Goal: Answer question/provide support: Share knowledge or assist other users

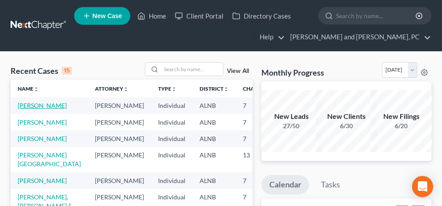
click at [42, 103] on link "[PERSON_NAME]" at bounding box center [42, 106] width 49 height 8
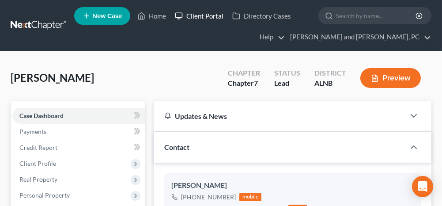
click at [212, 17] on link "Client Portal" at bounding box center [198, 16] width 57 height 16
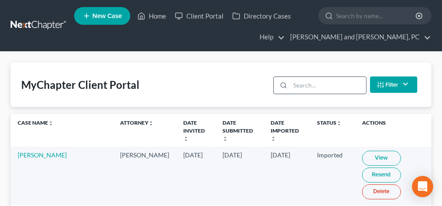
click at [318, 86] on input "search" at bounding box center [328, 85] width 76 height 17
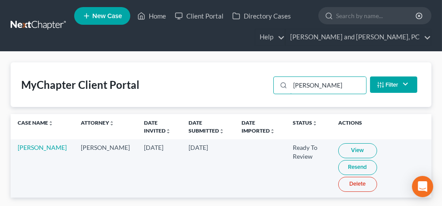
type input "[PERSON_NAME]"
click at [338, 147] on link "View" at bounding box center [357, 150] width 39 height 15
click at [160, 14] on link "Home" at bounding box center [152, 16] width 38 height 16
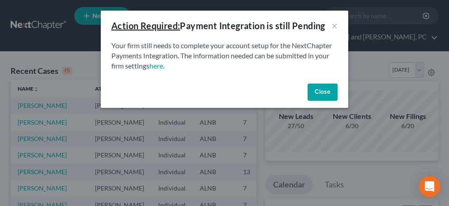
click at [315, 93] on button "Close" at bounding box center [322, 92] width 30 height 18
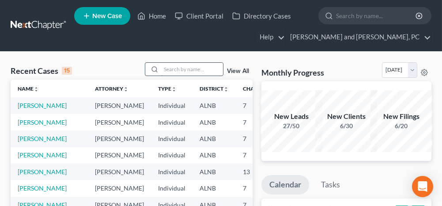
click at [190, 67] on input "search" at bounding box center [192, 69] width 62 height 13
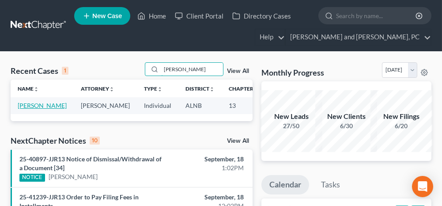
type input "[PERSON_NAME]"
click at [31, 106] on link "[PERSON_NAME]" at bounding box center [42, 106] width 49 height 8
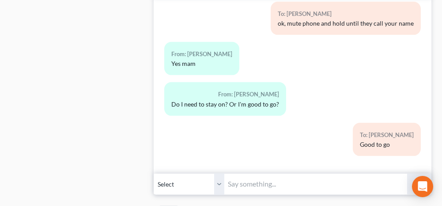
scroll to position [927, 0]
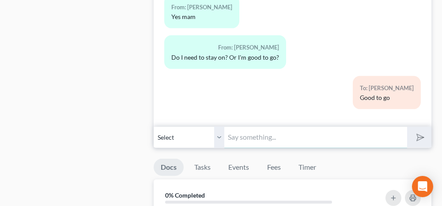
click at [239, 132] on input "text" at bounding box center [315, 137] width 182 height 22
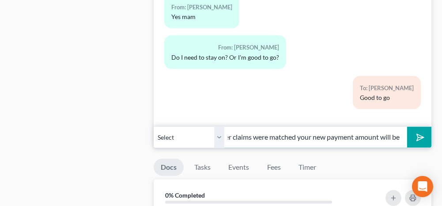
scroll to position [0, 0]
click at [373, 135] on input "After claims were matched your new payment amount will be" at bounding box center [315, 137] width 182 height 22
type input "After claims were matched your new payment amount will be $594.00 per month. Pl…"
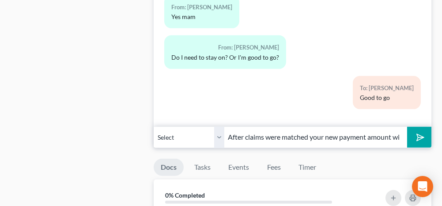
click at [420, 131] on icon "submit" at bounding box center [418, 137] width 12 height 12
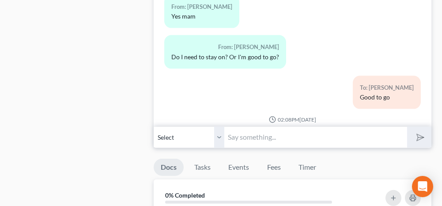
scroll to position [4248, 0]
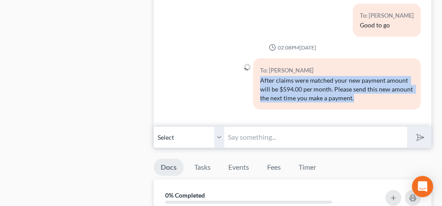
drag, startPoint x: 378, startPoint y: 92, endPoint x: 258, endPoint y: 76, distance: 120.4
click at [260, 76] on div "After claims were matched your new payment amount will be $594.00 per month. Pl…" at bounding box center [337, 89] width 154 height 26
copy div "After claims were matched your new payment amount will be $594.00 per month. Pl…"
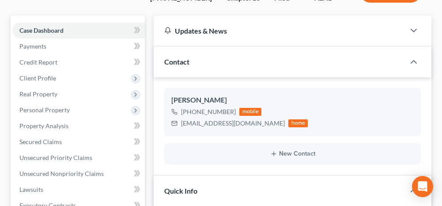
scroll to position [0, 0]
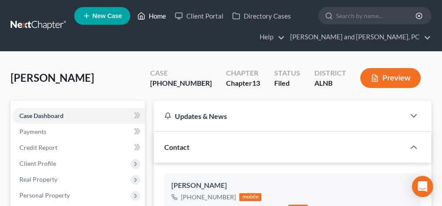
drag, startPoint x: 153, startPoint y: 15, endPoint x: 142, endPoint y: 46, distance: 33.2
click at [153, 15] on link "Home" at bounding box center [152, 16] width 38 height 16
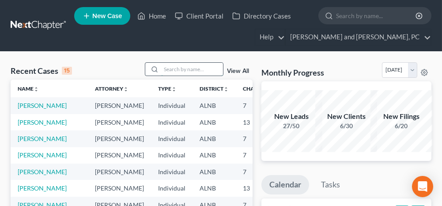
click at [179, 68] on input "search" at bounding box center [192, 69] width 62 height 13
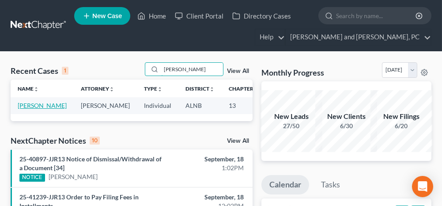
type input "[PERSON_NAME]"
click at [32, 104] on link "[PERSON_NAME]" at bounding box center [42, 106] width 49 height 8
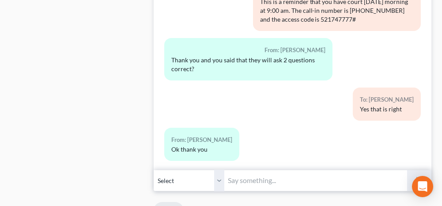
scroll to position [530, 0]
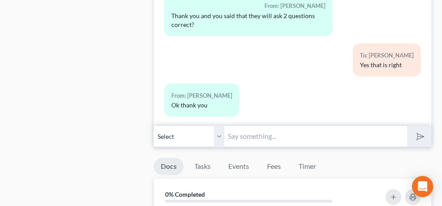
click at [243, 132] on input "text" at bounding box center [315, 136] width 182 height 22
paste input "After claims were matched your new payment amount will be $594.00 per month. Pl…"
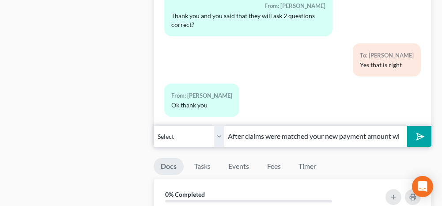
scroll to position [0, 275]
click at [265, 132] on input "After claims were matched your new payment amount will be $594.00 per month. Pl…" at bounding box center [315, 136] width 182 height 22
type input "After claims were matched your new payment amount will be $1,155.00 per month. …"
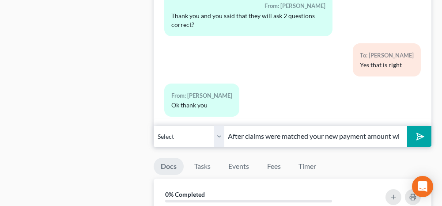
click at [298, 132] on input "After claims were matched your new payment amount will be $1,155.00 per month. …" at bounding box center [315, 136] width 182 height 22
click at [417, 136] on polygon "submit" at bounding box center [418, 136] width 11 height 11
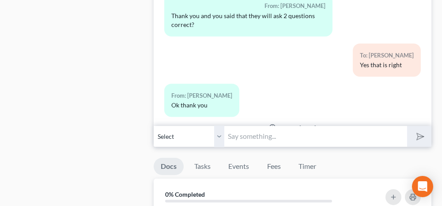
scroll to position [4003, 0]
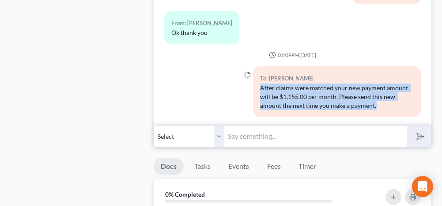
drag, startPoint x: 375, startPoint y: 94, endPoint x: 259, endPoint y: 79, distance: 116.6
click at [260, 83] on div "After claims were matched your new payment amount will be $1,155.00 per month. …" at bounding box center [337, 96] width 154 height 26
drag, startPoint x: 259, startPoint y: 79, endPoint x: 264, endPoint y: 80, distance: 4.9
copy div "After claims were matched your new payment amount will be $1,155.00 per month. …"
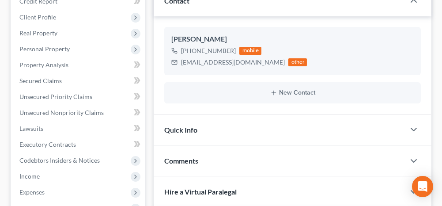
scroll to position [0, 0]
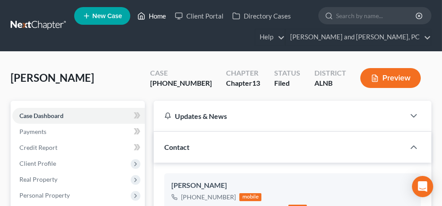
click at [161, 17] on link "Home" at bounding box center [152, 16] width 38 height 16
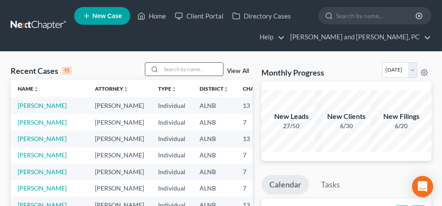
click at [171, 67] on input "search" at bounding box center [192, 69] width 62 height 13
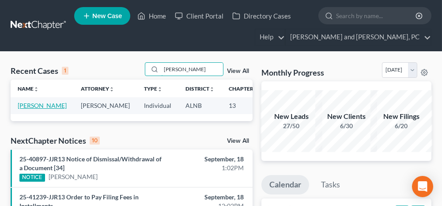
type input "[PERSON_NAME]"
click at [19, 106] on link "[PERSON_NAME]" at bounding box center [42, 106] width 49 height 8
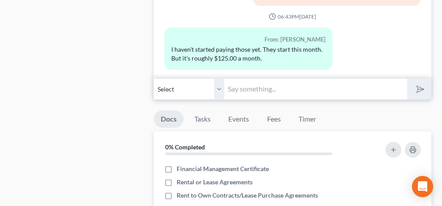
scroll to position [530, 0]
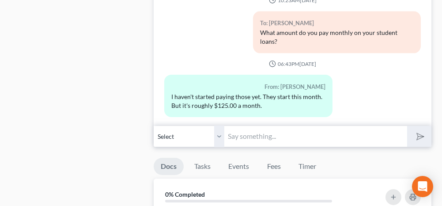
click at [260, 132] on input "text" at bounding box center [315, 136] width 182 height 22
paste input "After claims were matched your new payment amount will be $1,155.00 per month. …"
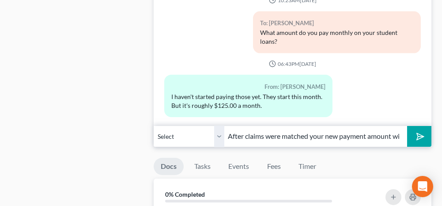
scroll to position [0, 280]
click at [280, 133] on input "After claims were matched your new payment amount will be $1,155.00 per month. …" at bounding box center [315, 136] width 182 height 22
type input "After claims were matched your new payment amount will be $1,055.00 per month. …"
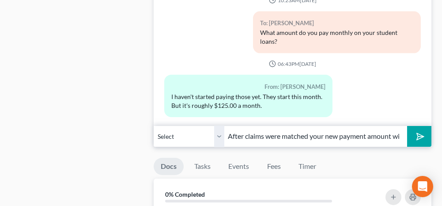
click at [355, 133] on input "After claims were matched your new payment amount will be $1,055.00 per month. …" at bounding box center [315, 136] width 182 height 22
click at [418, 135] on icon "submit" at bounding box center [418, 136] width 12 height 12
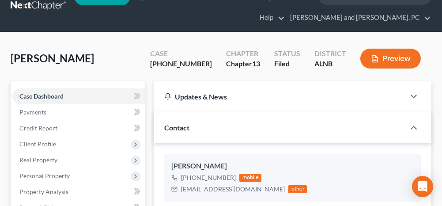
scroll to position [0, 0]
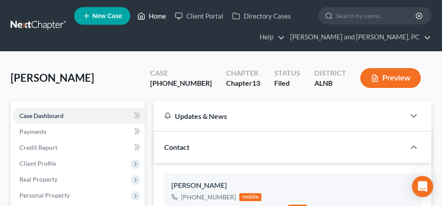
click at [159, 16] on link "Home" at bounding box center [152, 16] width 38 height 16
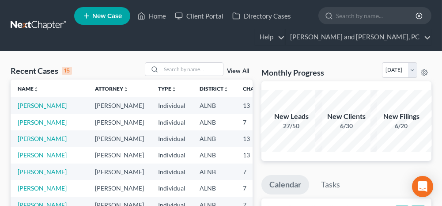
click at [28, 159] on link "[PERSON_NAME]" at bounding box center [42, 155] width 49 height 8
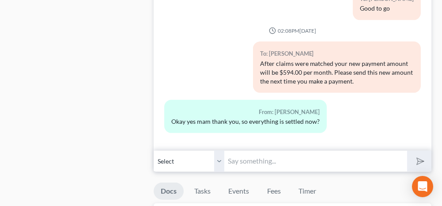
scroll to position [927, 0]
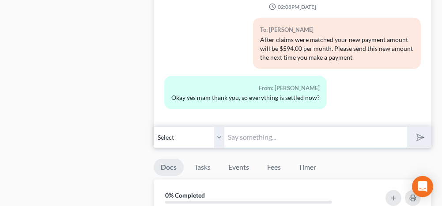
click at [293, 127] on input "text" at bounding box center [315, 137] width 182 height 22
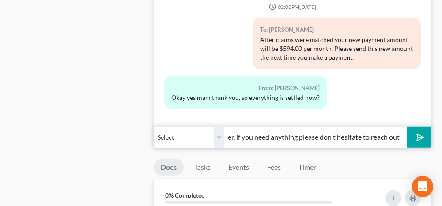
scroll to position [0, 238]
type input "Yes, as long as you make your payments you shouldn't have any issues. However, …"
click at [420, 131] on icon "submit" at bounding box center [418, 137] width 12 height 12
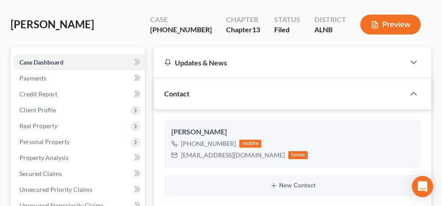
scroll to position [0, 0]
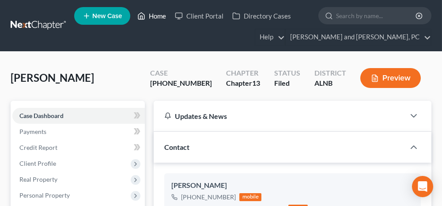
drag, startPoint x: 157, startPoint y: 15, endPoint x: 149, endPoint y: 47, distance: 32.9
click at [157, 15] on link "Home" at bounding box center [152, 16] width 38 height 16
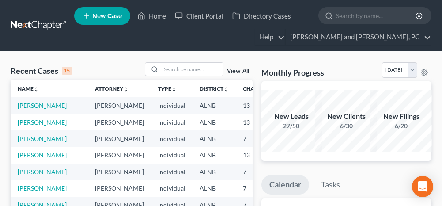
click at [35, 159] on link "[PERSON_NAME]" at bounding box center [42, 155] width 49 height 8
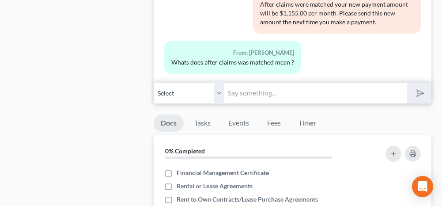
scroll to position [574, 0]
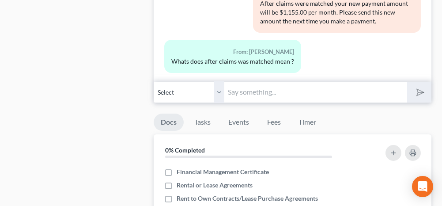
click at [280, 81] on input "text" at bounding box center [315, 92] width 182 height 22
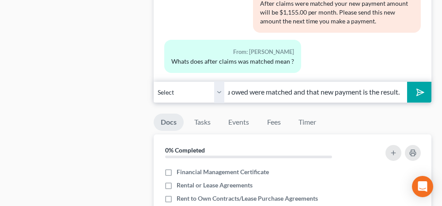
scroll to position [0, 132]
click at [318, 90] on input "The amounts that creditors stated that you owed were matched and that new payme…" at bounding box center [315, 92] width 182 height 22
type input "The amounts that creditors stated that you owed were matched and that the new p…"
click at [414, 88] on icon "submit" at bounding box center [418, 92] width 12 height 12
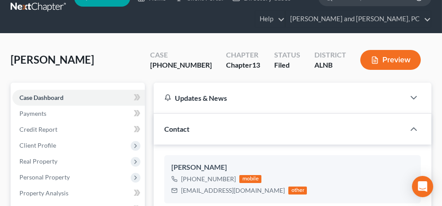
scroll to position [0, 0]
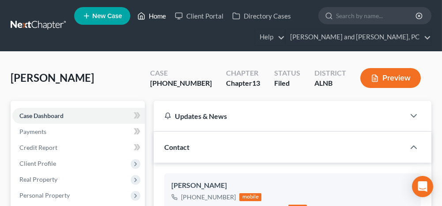
drag, startPoint x: 160, startPoint y: 15, endPoint x: 148, endPoint y: 55, distance: 41.4
click at [160, 15] on link "Home" at bounding box center [152, 16] width 38 height 16
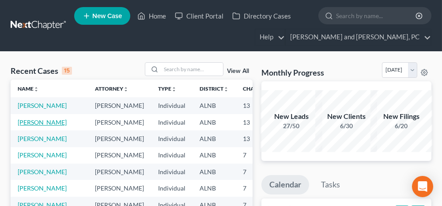
click at [26, 126] on link "[PERSON_NAME]" at bounding box center [42, 122] width 49 height 8
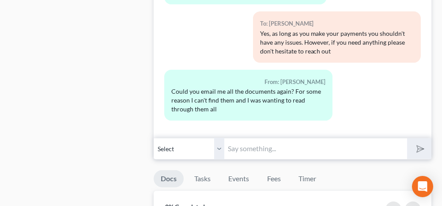
scroll to position [927, 0]
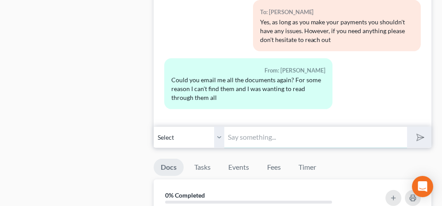
click at [246, 128] on input "text" at bounding box center [315, 137] width 182 height 22
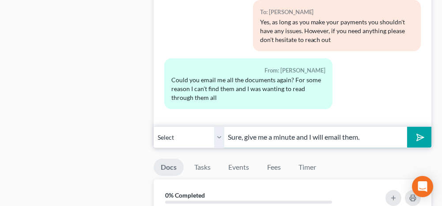
type input "Sure, give me a minute and I will email them."
click at [424, 128] on button "submit" at bounding box center [419, 137] width 24 height 21
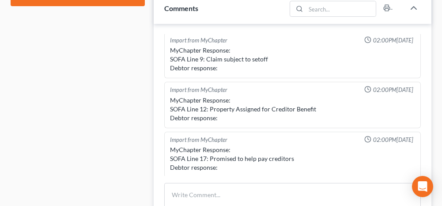
scroll to position [353, 0]
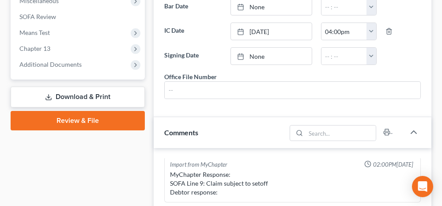
drag, startPoint x: 84, startPoint y: 97, endPoint x: 98, endPoint y: 100, distance: 13.9
click at [84, 97] on link "Download & Print" at bounding box center [78, 97] width 134 height 21
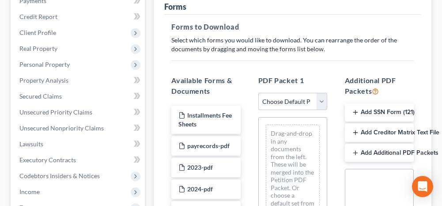
scroll to position [132, 0]
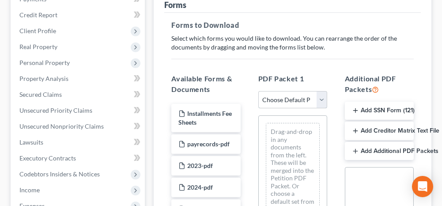
click at [280, 96] on select "Choose Default Petition PDF Packet Complete Bankruptcy Petition (all forms and …" at bounding box center [292, 100] width 69 height 18
select select "0"
click at [258, 91] on select "Choose Default Petition PDF Packet Complete Bankruptcy Petition (all forms and …" at bounding box center [292, 100] width 69 height 18
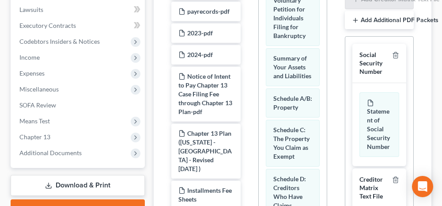
scroll to position [265, 0]
click at [392, 52] on icon "button" at bounding box center [395, 55] width 7 height 7
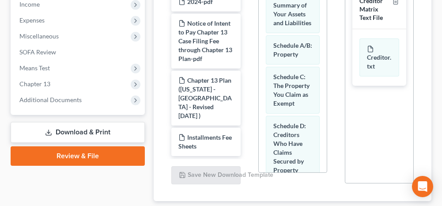
scroll to position [373, 0]
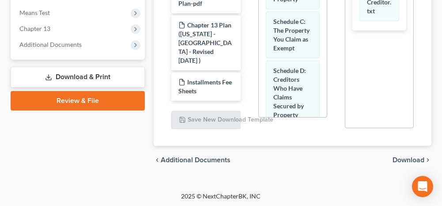
click at [404, 159] on span "Download" at bounding box center [409, 159] width 32 height 7
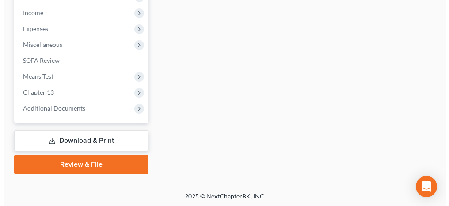
scroll to position [89, 0]
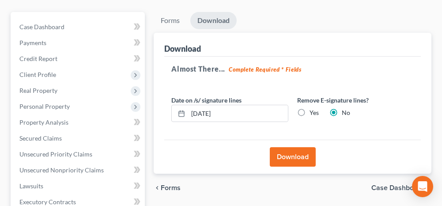
click at [288, 152] on button "Download" at bounding box center [293, 156] width 46 height 19
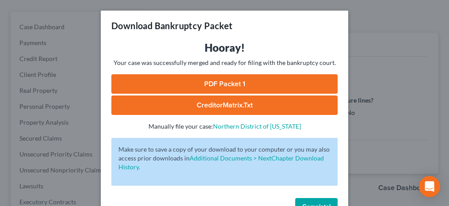
click at [233, 81] on link "PDF Packet 1" at bounding box center [224, 83] width 226 height 19
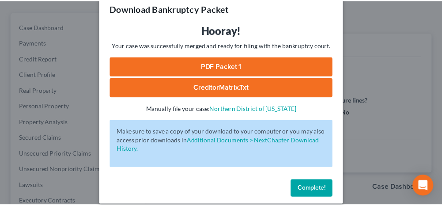
scroll to position [27, 0]
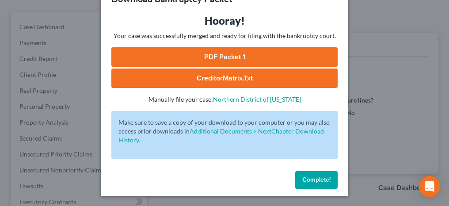
click at [319, 181] on span "Complete!" at bounding box center [316, 180] width 28 height 8
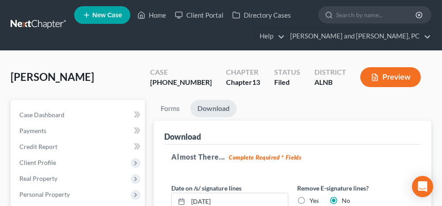
scroll to position [0, 0]
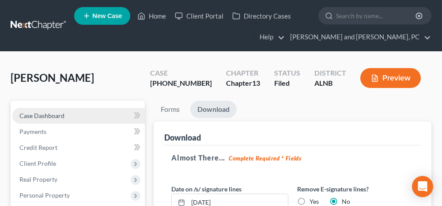
click at [51, 114] on span "Case Dashboard" at bounding box center [41, 116] width 45 height 8
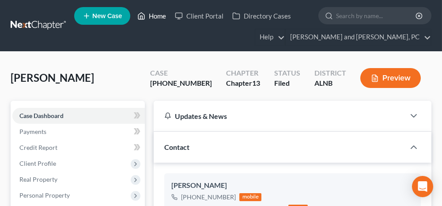
click at [156, 15] on link "Home" at bounding box center [152, 16] width 38 height 16
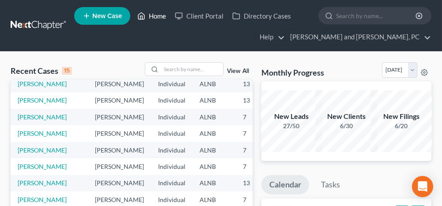
scroll to position [44, 0]
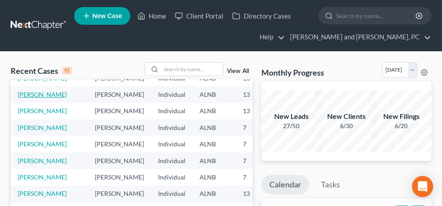
click at [25, 98] on link "[PERSON_NAME]" at bounding box center [42, 95] width 49 height 8
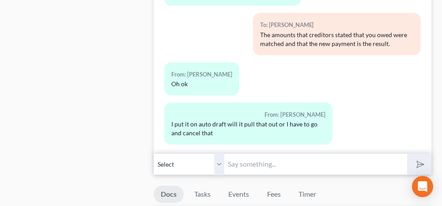
scroll to position [530, 0]
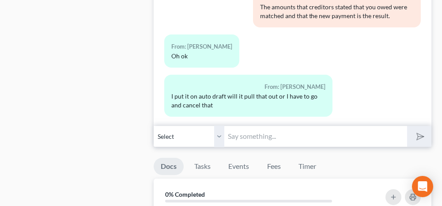
click at [257, 140] on input "text" at bounding box center [315, 136] width 182 height 22
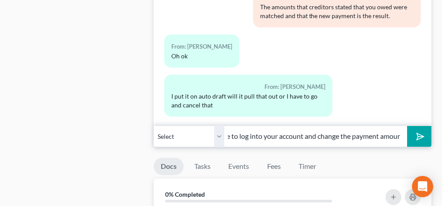
scroll to position [0, 88]
type input "If it's TFS then you will have to log into your account and change the payment …"
drag, startPoint x: 417, startPoint y: 130, endPoint x: 188, endPoint y: 123, distance: 228.9
click at [417, 131] on polygon "submit" at bounding box center [418, 136] width 11 height 11
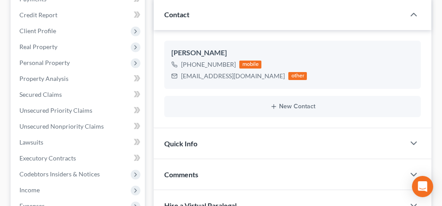
scroll to position [0, 0]
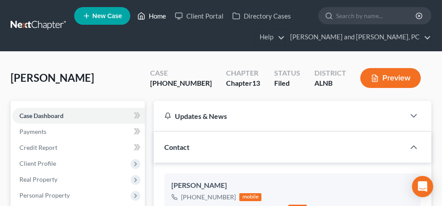
drag, startPoint x: 161, startPoint y: 15, endPoint x: 140, endPoint y: 46, distance: 36.9
click at [161, 15] on link "Home" at bounding box center [152, 16] width 38 height 16
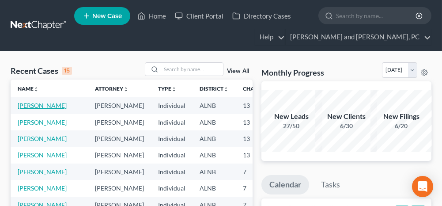
click at [30, 107] on link "[PERSON_NAME]" at bounding box center [42, 106] width 49 height 8
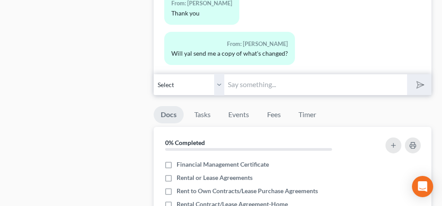
scroll to position [530, 0]
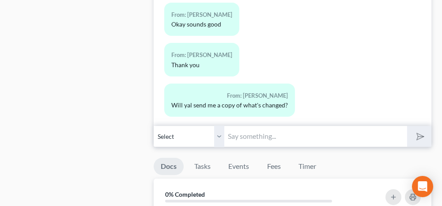
click at [278, 135] on input "text" at bounding box center [315, 136] width 182 height 22
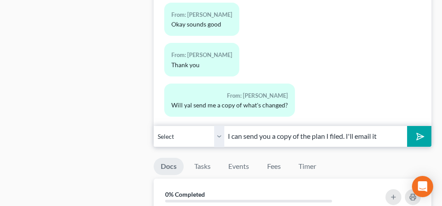
type input "I can send you a copy of the plan I filed. I'll email it"
click at [419, 132] on icon "submit" at bounding box center [418, 136] width 12 height 12
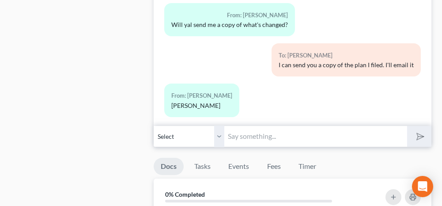
click at [260, 139] on input "text" at bounding box center [315, 136] width 182 height 22
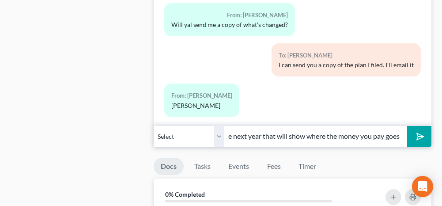
scroll to position [0, 286]
type input "I emailed it. The best way to keep up with it is through the yearly statements.…"
click at [426, 129] on button "submit" at bounding box center [419, 136] width 24 height 21
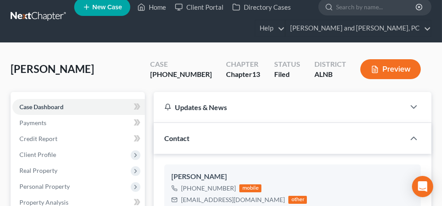
scroll to position [0, 0]
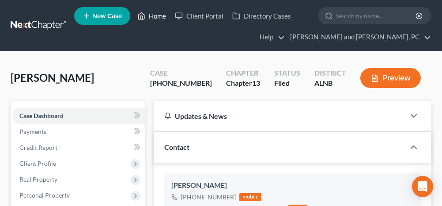
drag, startPoint x: 158, startPoint y: 17, endPoint x: 139, endPoint y: 56, distance: 43.3
click at [158, 17] on link "Home" at bounding box center [152, 16] width 38 height 16
